Goal: Information Seeking & Learning: Learn about a topic

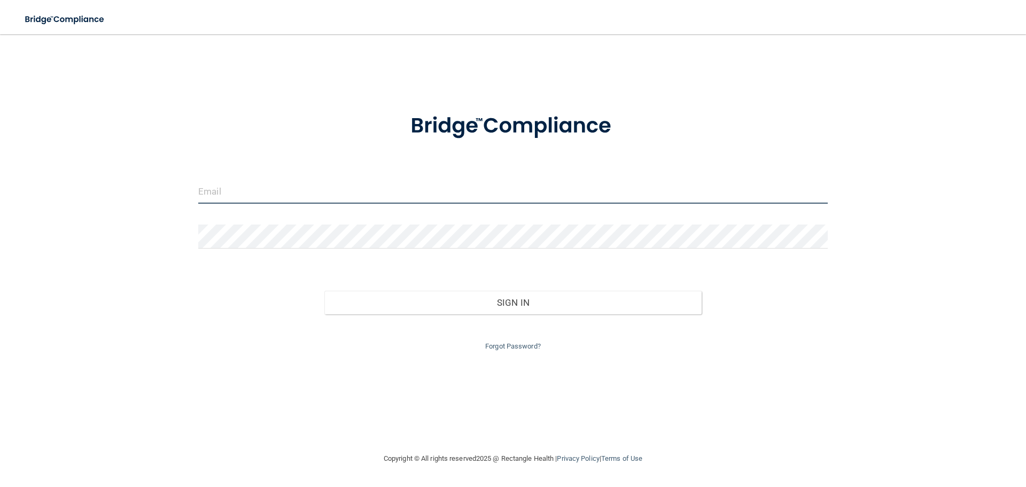
click at [245, 191] on input "email" at bounding box center [513, 192] width 630 height 24
type input "[EMAIL_ADDRESS][DOMAIN_NAME]"
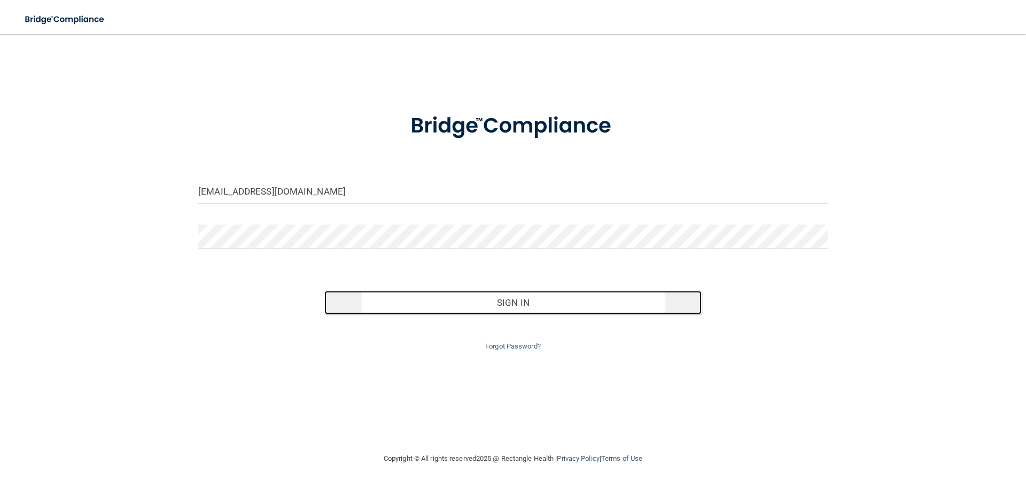
click at [560, 297] on button "Sign In" at bounding box center [513, 303] width 378 height 24
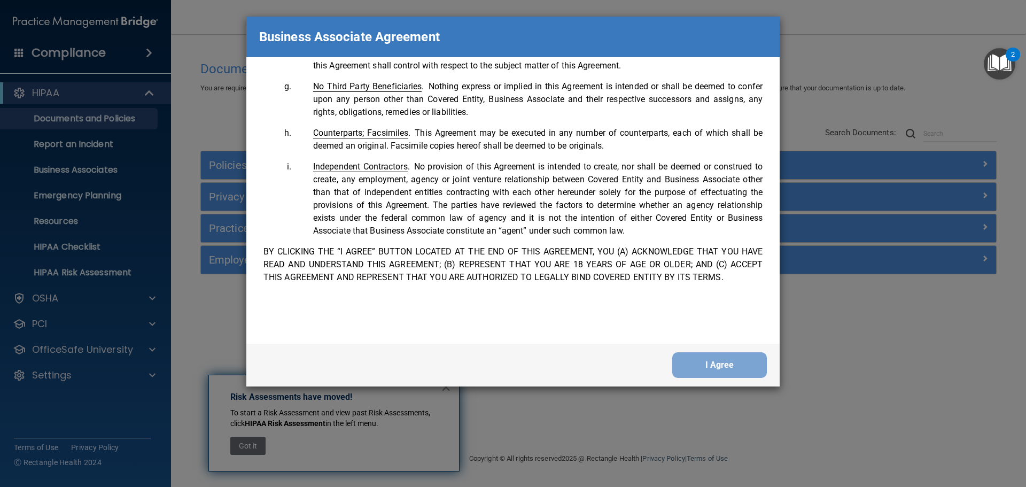
scroll to position [2180, 0]
click at [709, 356] on button "I Agree" at bounding box center [719, 365] width 95 height 26
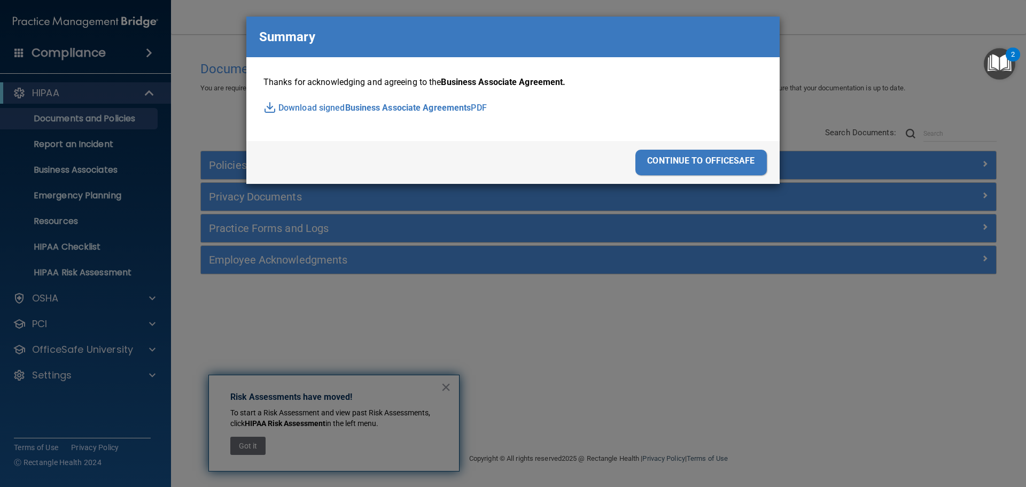
click at [690, 161] on div "continue to officesafe" at bounding box center [700, 163] width 131 height 26
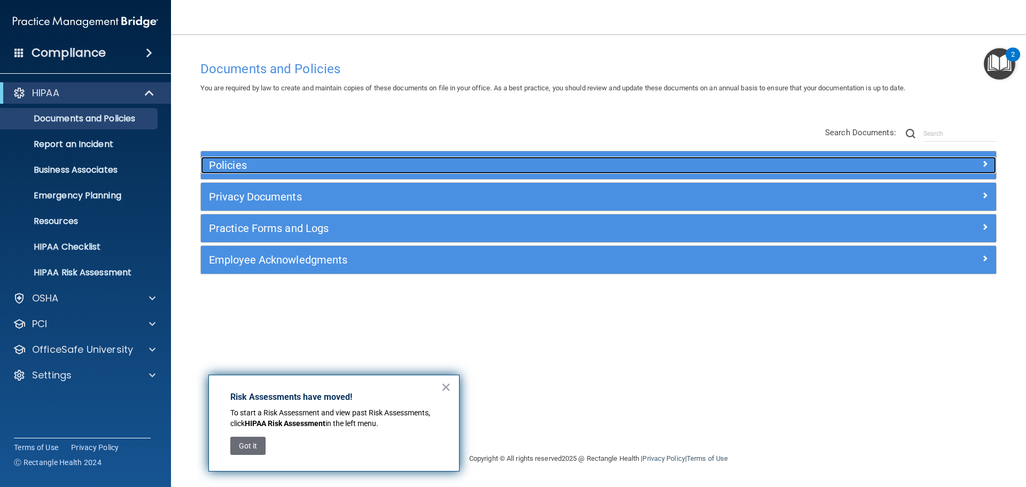
click at [893, 162] on div at bounding box center [896, 163] width 199 height 13
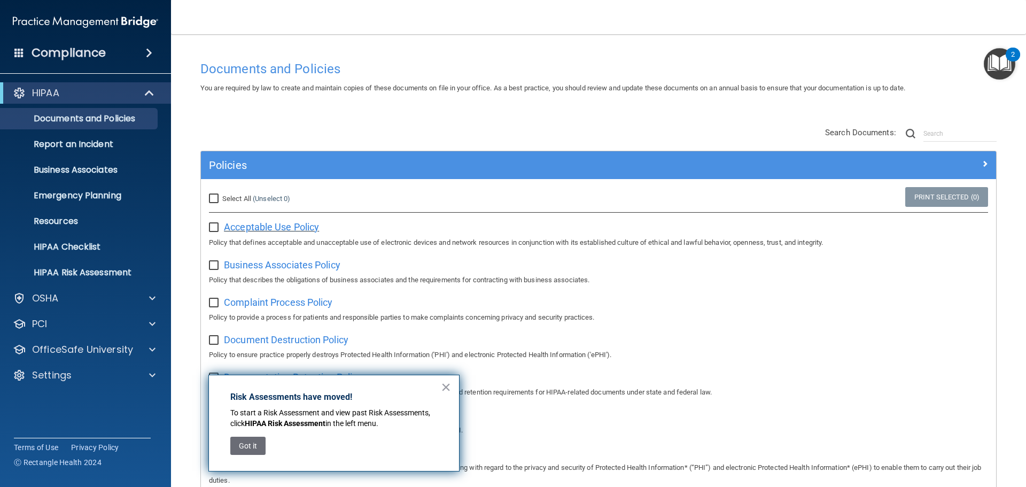
click at [303, 228] on span "Acceptable Use Policy" at bounding box center [271, 226] width 95 height 11
click at [214, 228] on input "checkbox" at bounding box center [215, 227] width 12 height 9
checkbox input "true"
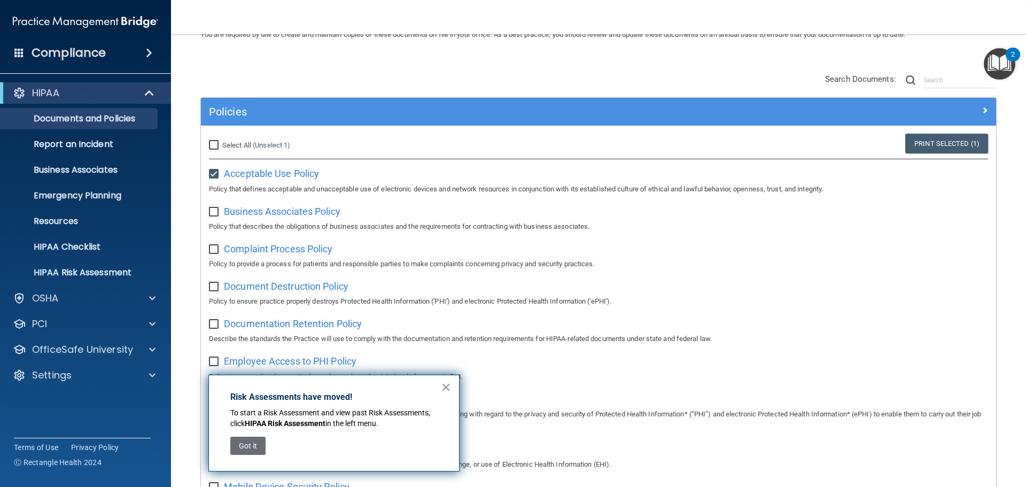
click at [448, 386] on button "×" at bounding box center [446, 386] width 10 height 17
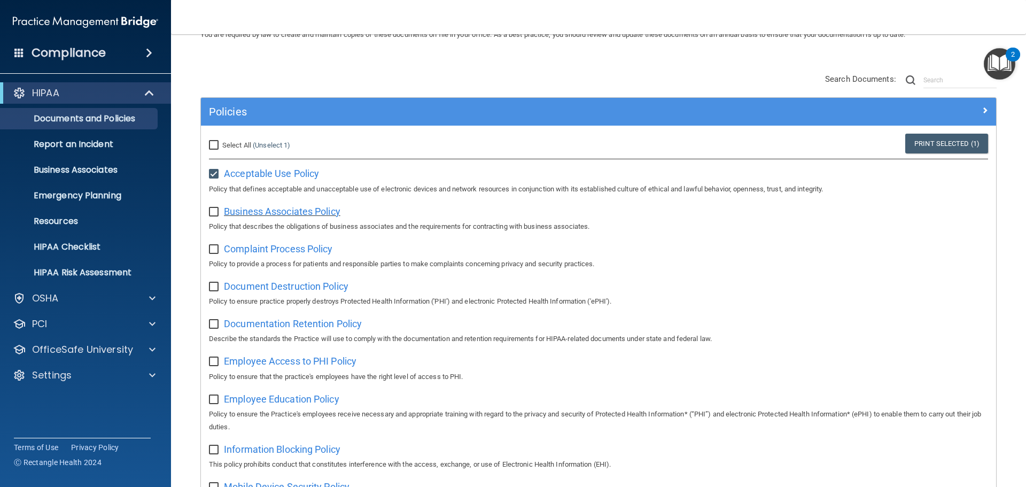
click at [248, 213] on span "Business Associates Policy" at bounding box center [282, 211] width 117 height 11
click at [211, 215] on input "checkbox" at bounding box center [215, 212] width 12 height 9
checkbox input "true"
click at [259, 252] on span "Complaint Process Policy" at bounding box center [278, 248] width 108 height 11
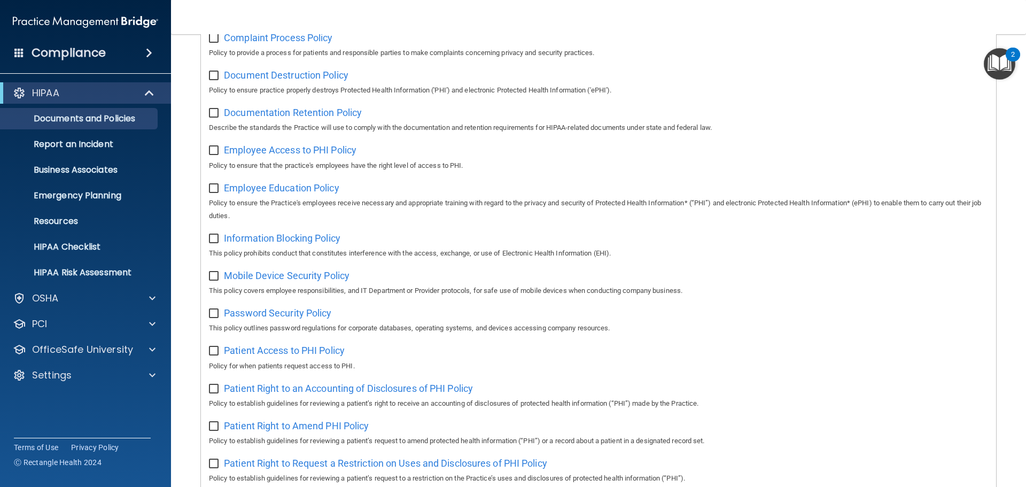
scroll to position [107, 0]
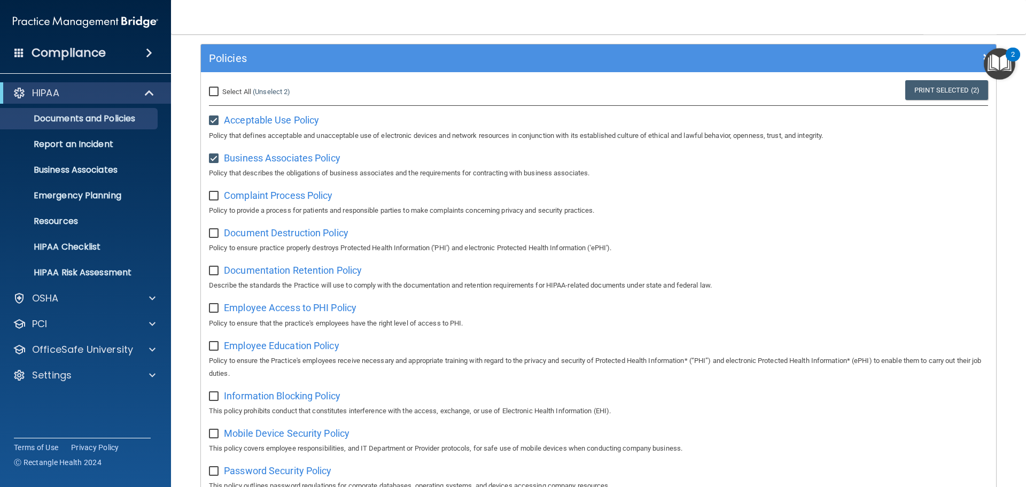
click at [215, 120] on input "checkbox" at bounding box center [215, 121] width 12 height 9
checkbox input "false"
click at [215, 157] on input "checkbox" at bounding box center [215, 158] width 12 height 9
checkbox input "false"
click at [260, 198] on span "Complaint Process Policy" at bounding box center [278, 195] width 108 height 11
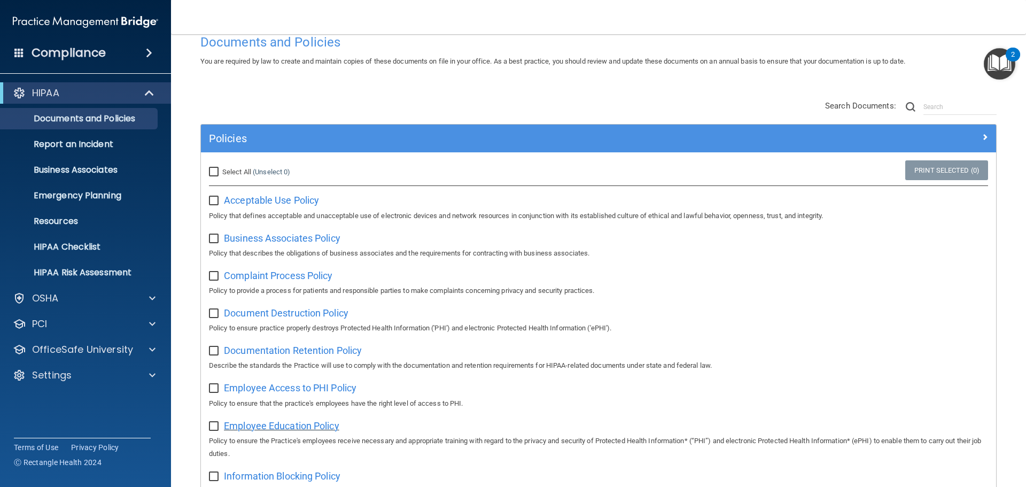
scroll to position [0, 0]
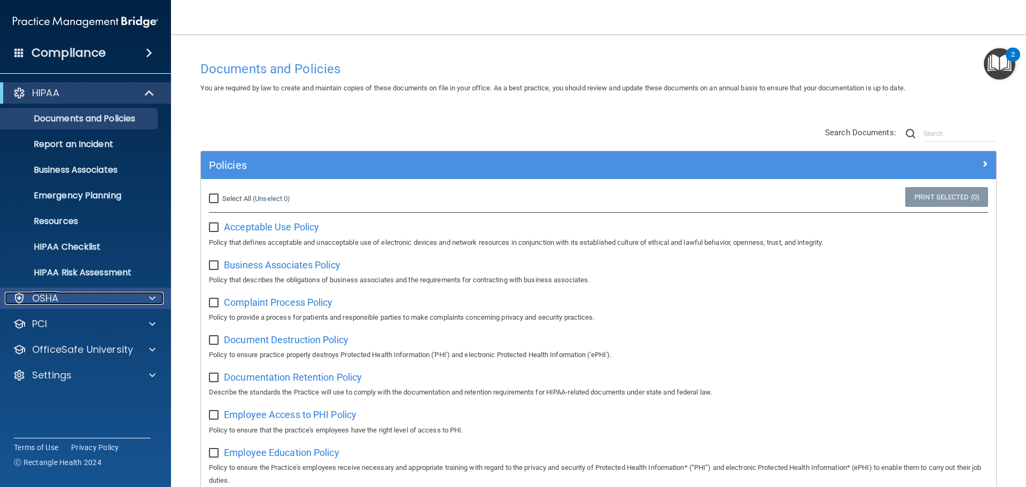
click at [90, 296] on div "OSHA" at bounding box center [71, 298] width 133 height 13
click at [152, 50] on span at bounding box center [149, 52] width 6 height 13
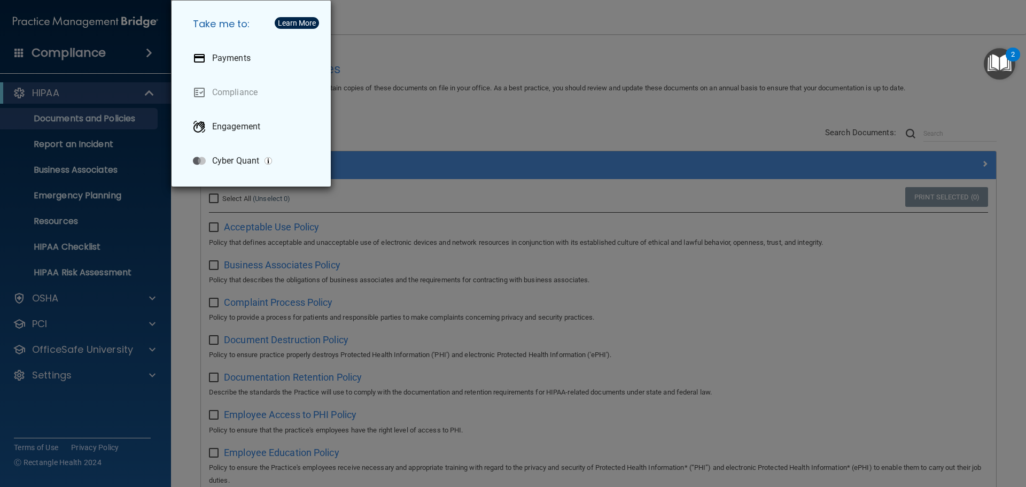
click at [143, 53] on div "Take me to: Payments Compliance Engagement Cyber Quant" at bounding box center [513, 243] width 1026 height 487
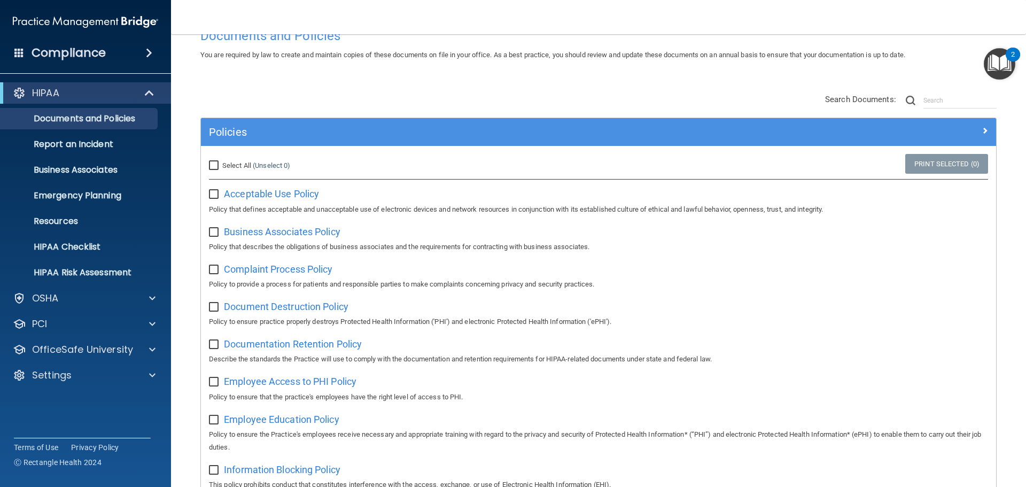
scroll to position [214, 0]
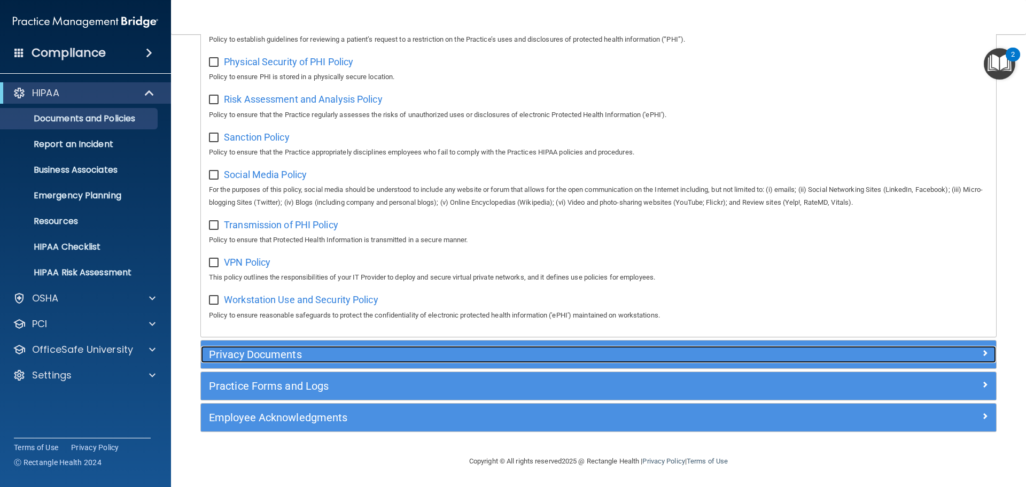
click at [326, 353] on h5 "Privacy Documents" at bounding box center [499, 354] width 580 height 12
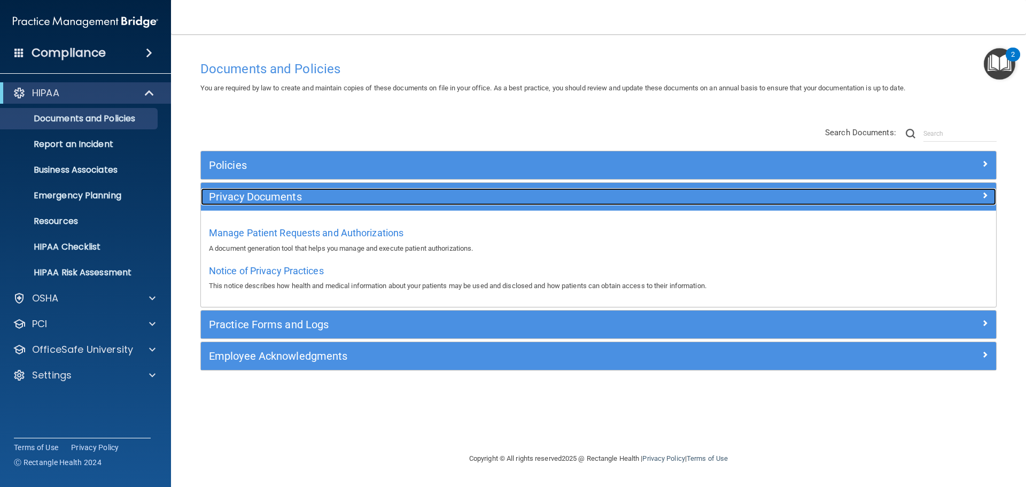
scroll to position [0, 0]
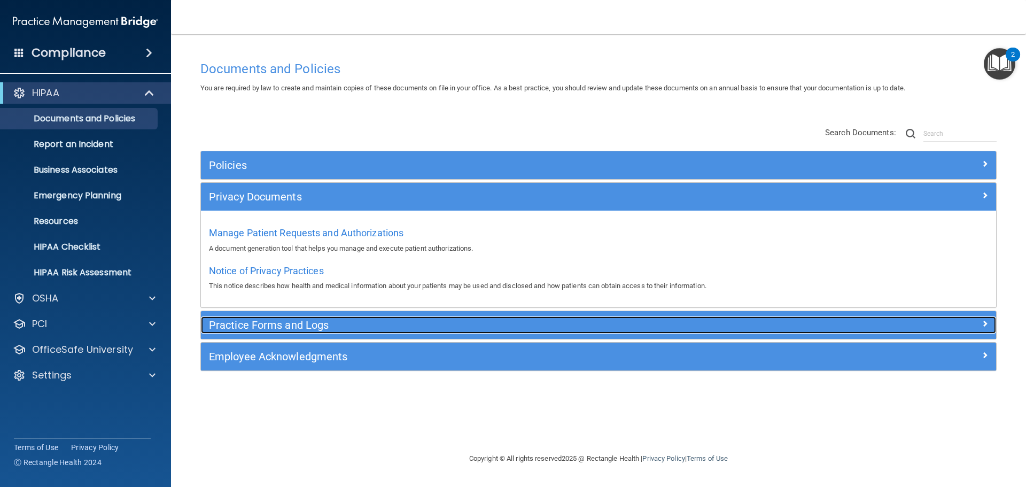
click at [345, 324] on h5 "Practice Forms and Logs" at bounding box center [499, 325] width 580 height 12
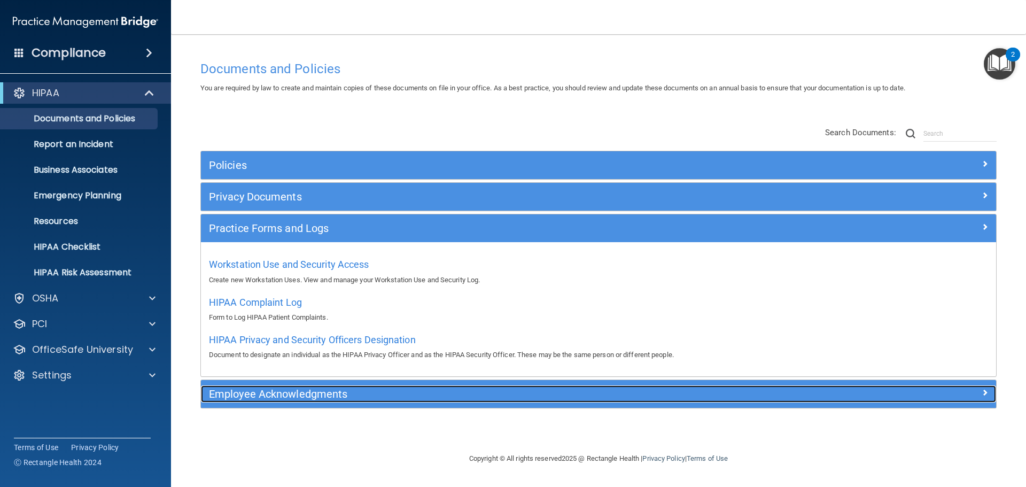
click at [342, 400] on h5 "Employee Acknowledgments" at bounding box center [499, 394] width 580 height 12
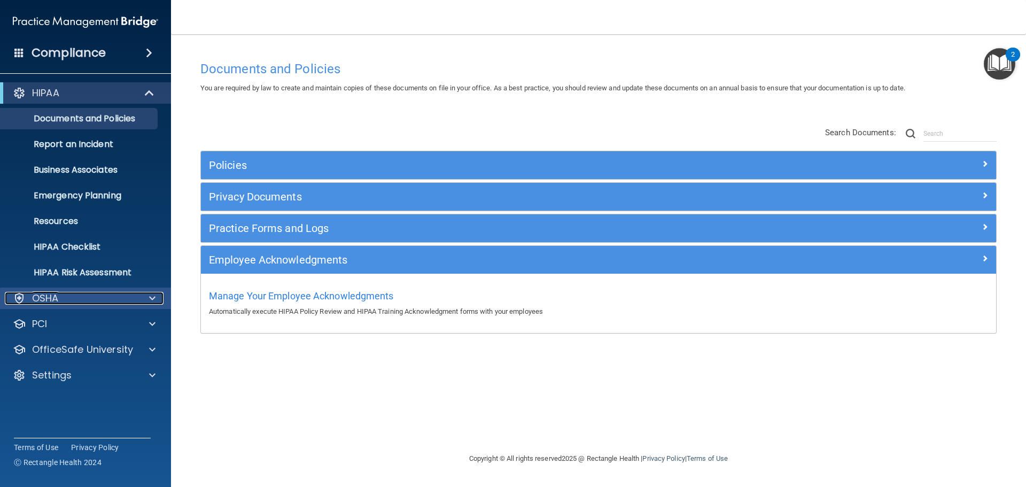
click at [82, 300] on div "OSHA" at bounding box center [71, 298] width 133 height 13
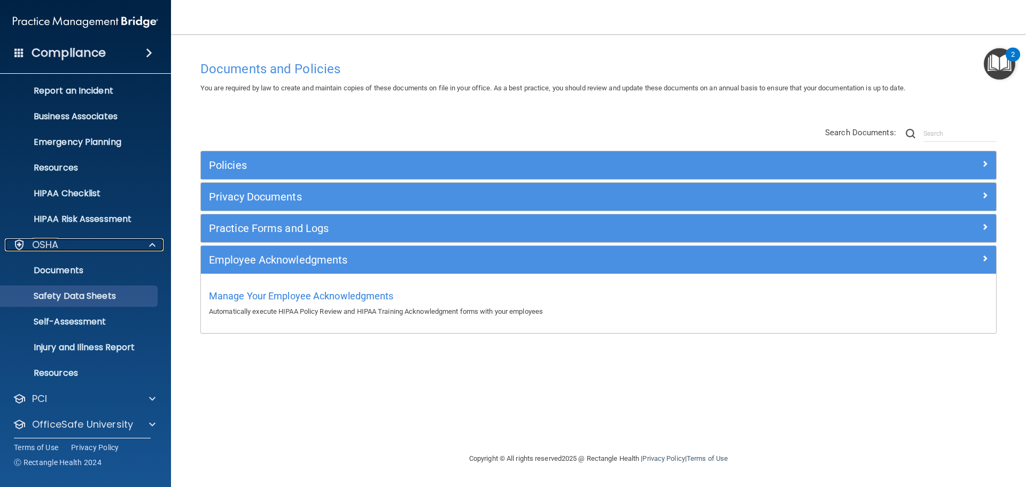
scroll to position [85, 0]
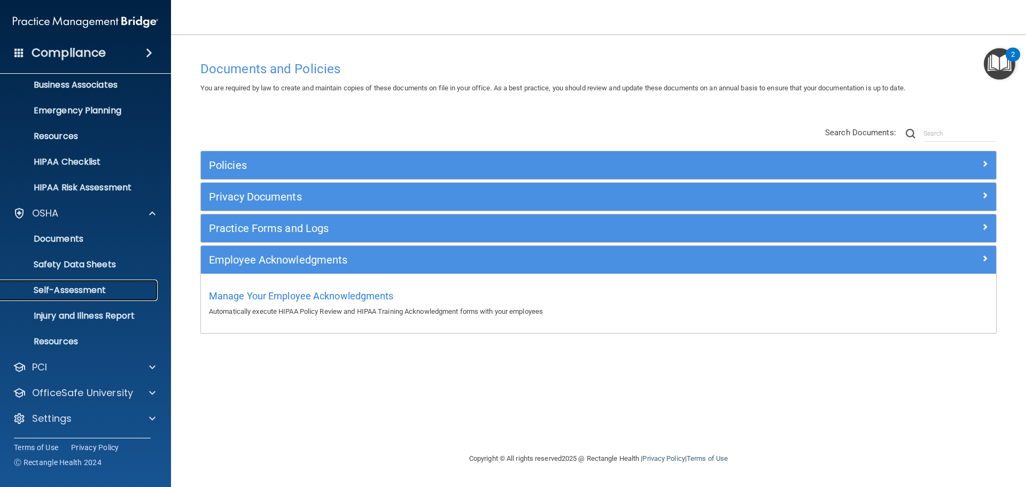
click at [108, 286] on p "Self-Assessment" at bounding box center [80, 290] width 146 height 11
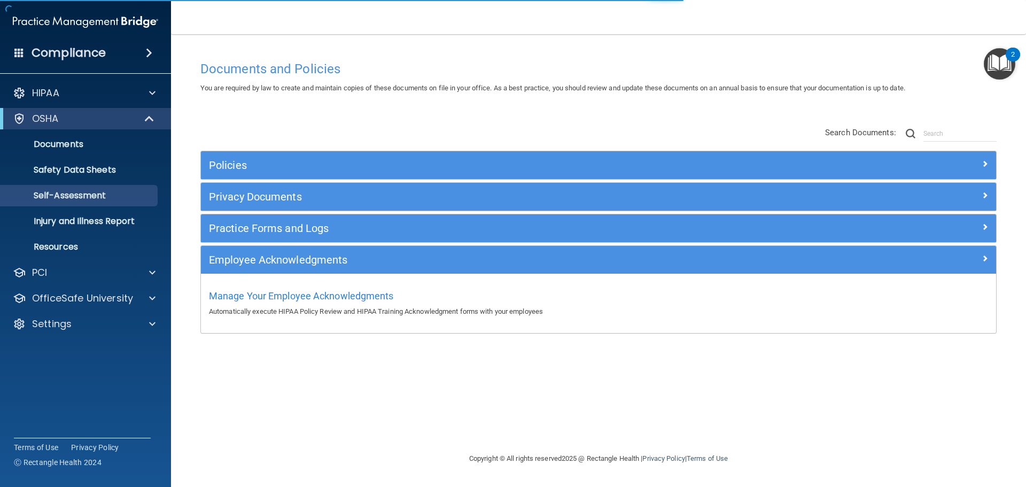
click at [999, 65] on img "Open Resource Center, 2 new notifications" at bounding box center [1000, 64] width 32 height 32
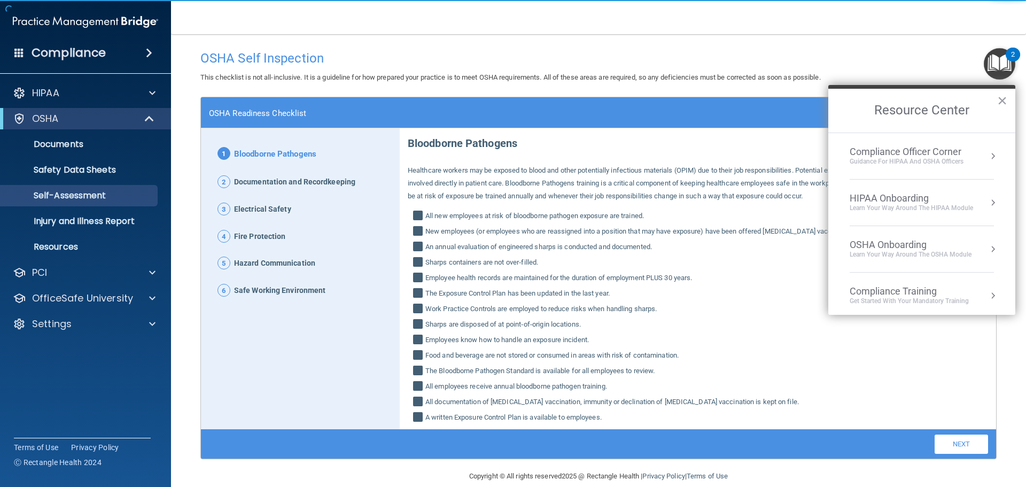
click at [940, 150] on div "Compliance Officer Corner" at bounding box center [907, 152] width 114 height 12
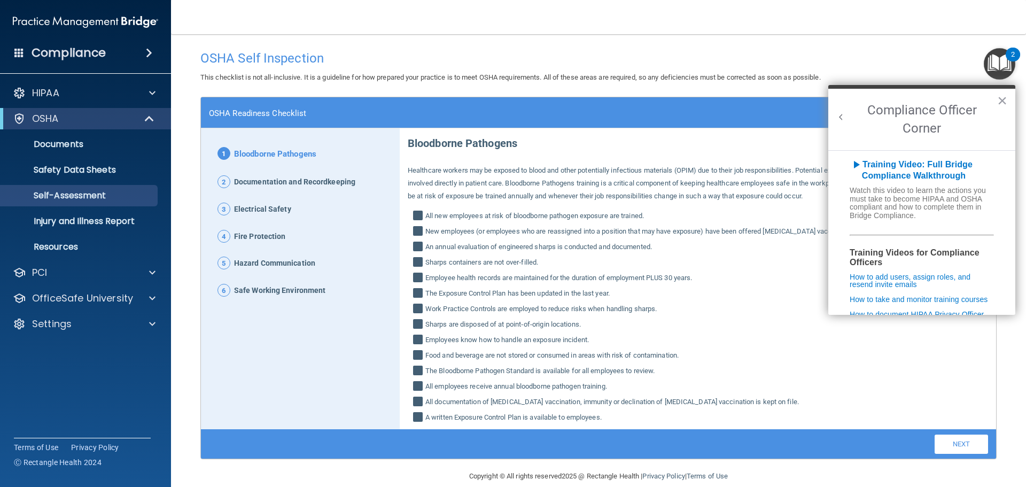
scroll to position [107, 0]
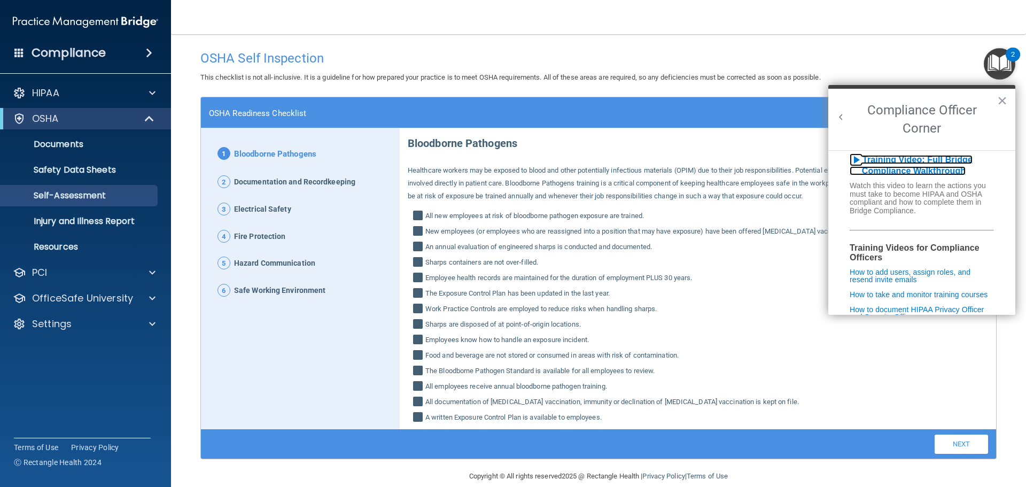
click at [905, 176] on b "Training Video: Full Bridge Compliance Walkthrough" at bounding box center [911, 165] width 123 height 21
